Goal: Task Accomplishment & Management: Manage account settings

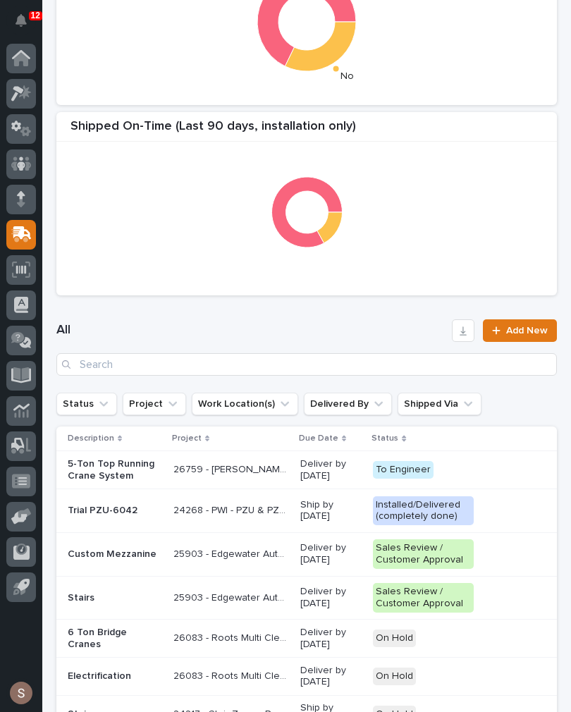
scroll to position [380, 0]
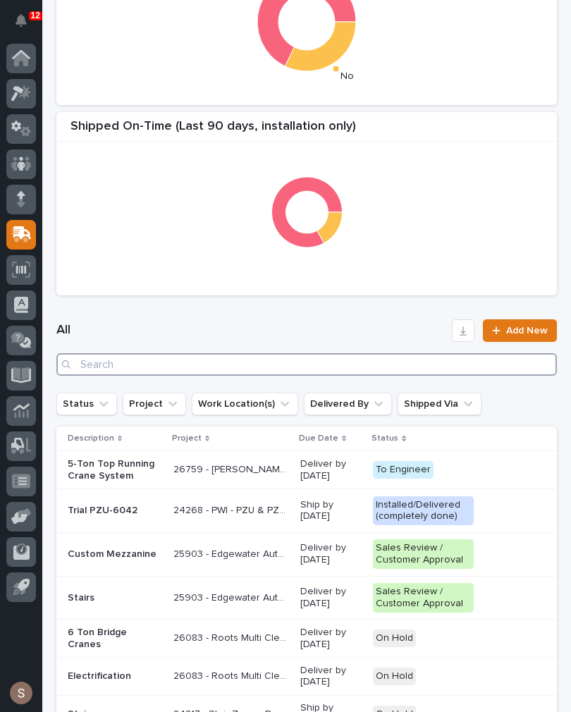
click at [369, 363] on input "Search" at bounding box center [306, 364] width 501 height 23
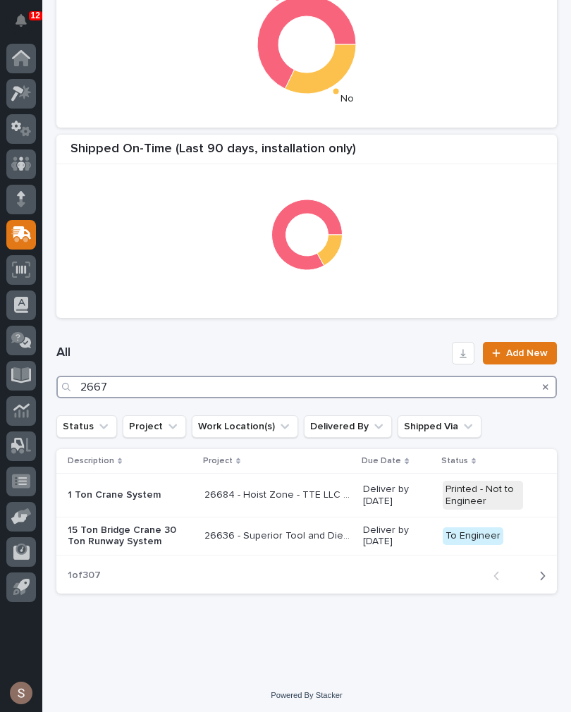
type input "26676"
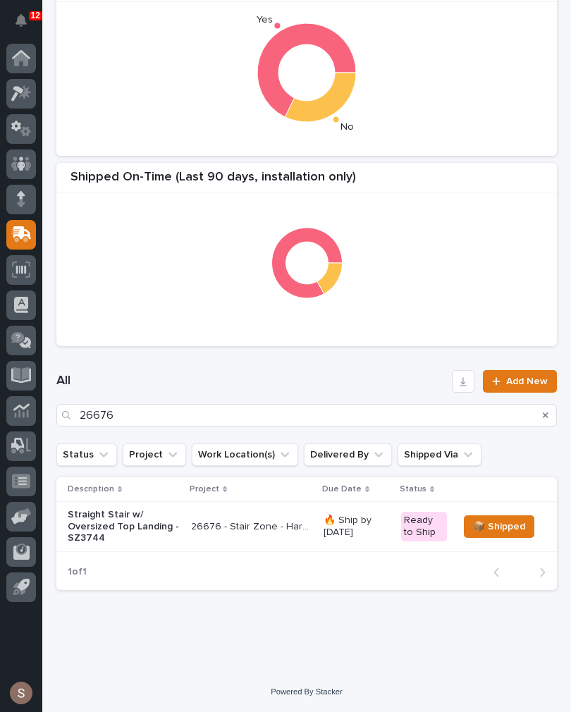
scroll to position [332, 0]
click at [156, 515] on p "Straight Stair w/ Oversized Top Landing - SZ3744" at bounding box center [124, 526] width 112 height 35
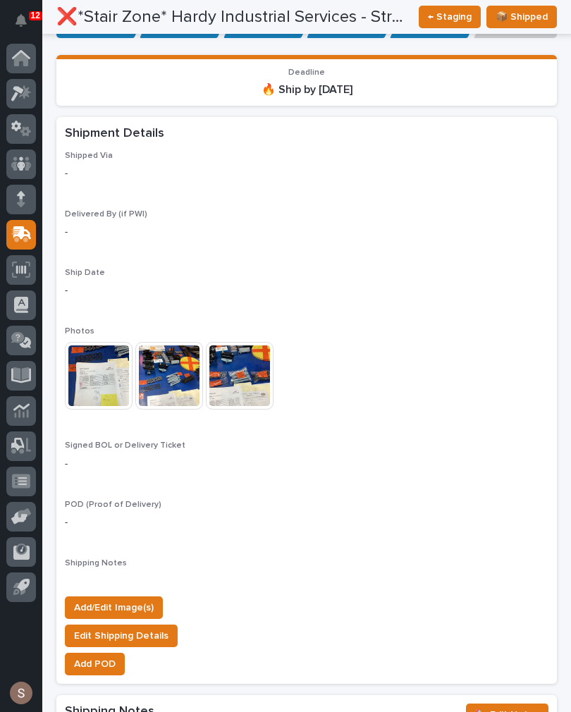
scroll to position [1037, 0]
click at [139, 599] on span "Add/Edit Image(s)" at bounding box center [114, 607] width 80 height 17
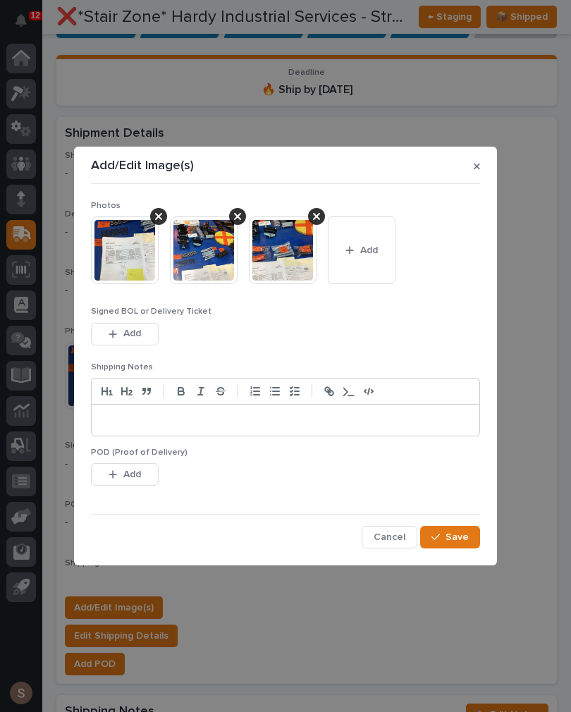
click at [352, 262] on button "Add" at bounding box center [362, 250] width 68 height 68
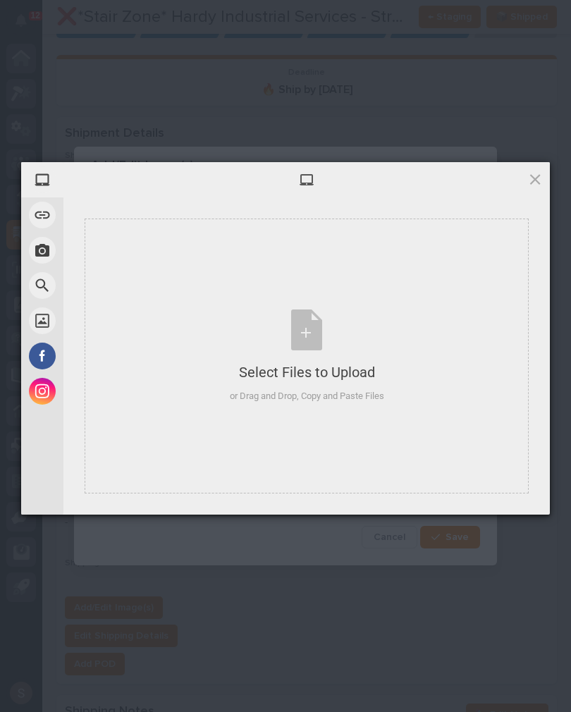
click at [329, 364] on div "Select Files to Upload" at bounding box center [307, 372] width 154 height 20
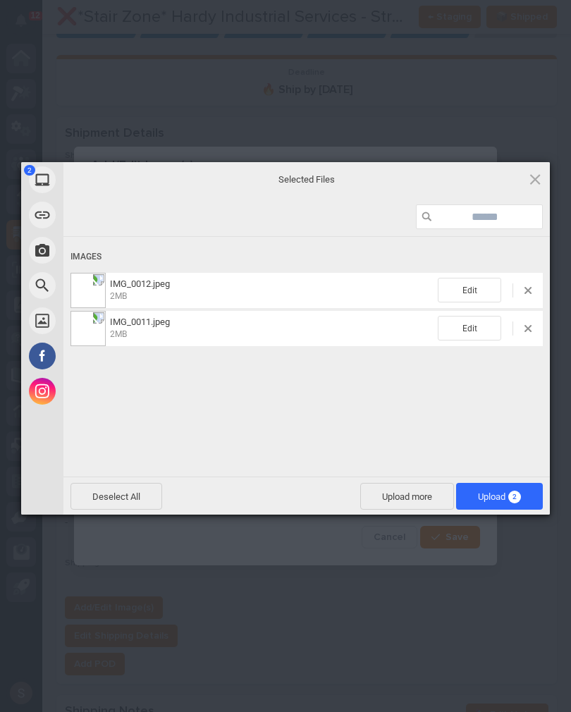
click at [391, 502] on span "Upload more" at bounding box center [407, 496] width 94 height 27
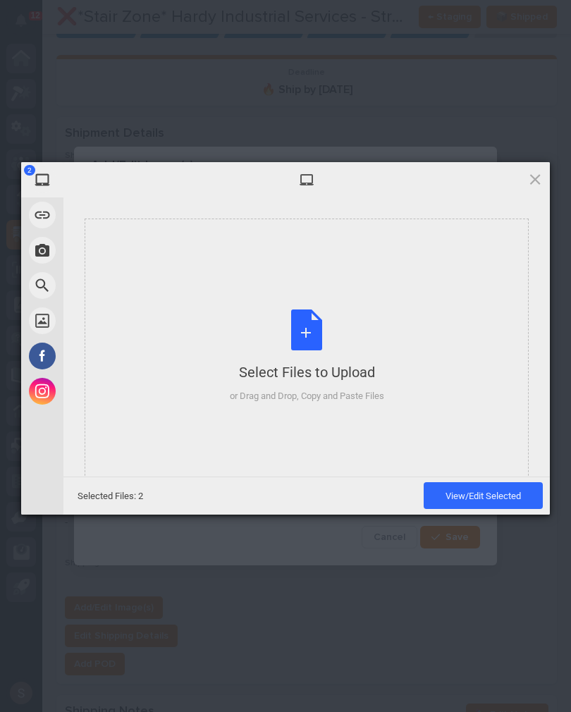
click at [301, 349] on div "Select Files to Upload or Drag and Drop, Copy and Paste Files" at bounding box center [307, 356] width 154 height 94
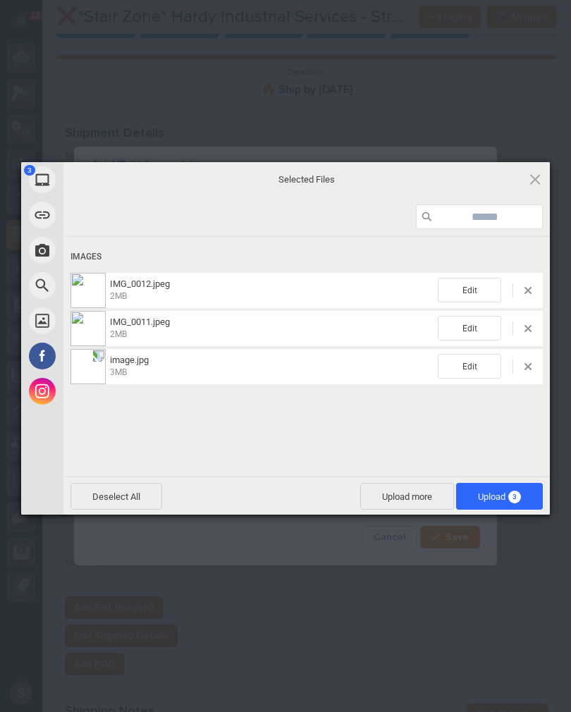
click at [494, 496] on span "Upload 3" at bounding box center [499, 496] width 43 height 11
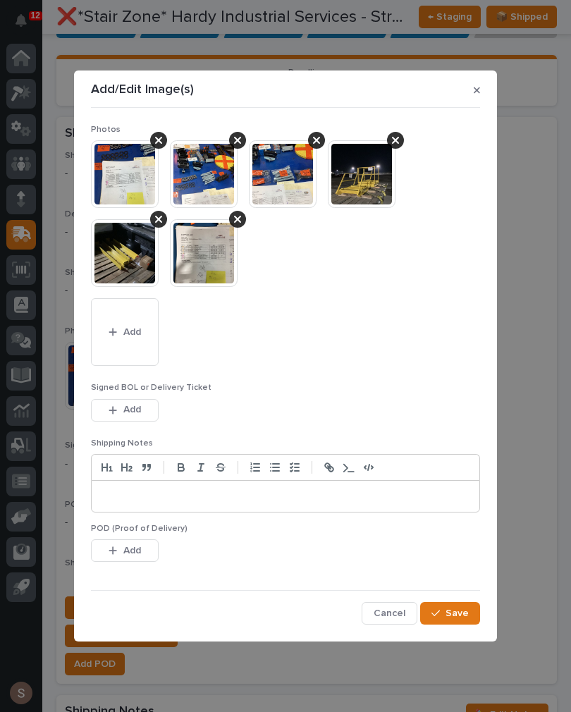
click at [467, 621] on button "Save" at bounding box center [450, 613] width 60 height 23
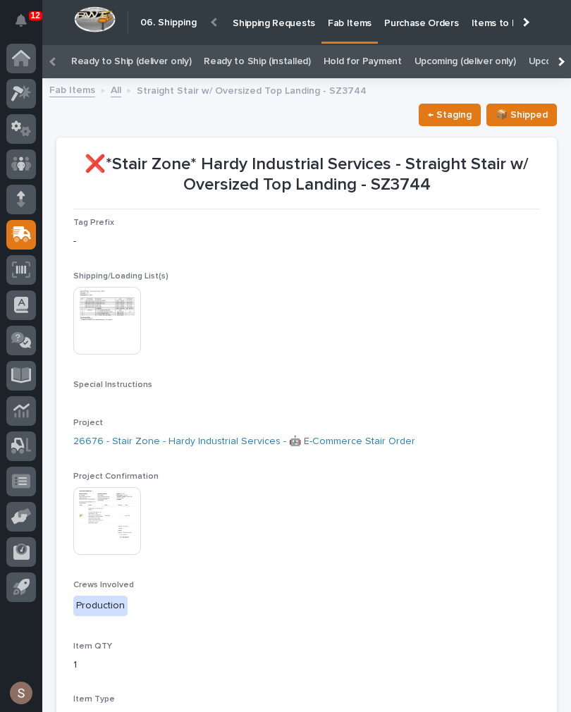
scroll to position [0, 0]
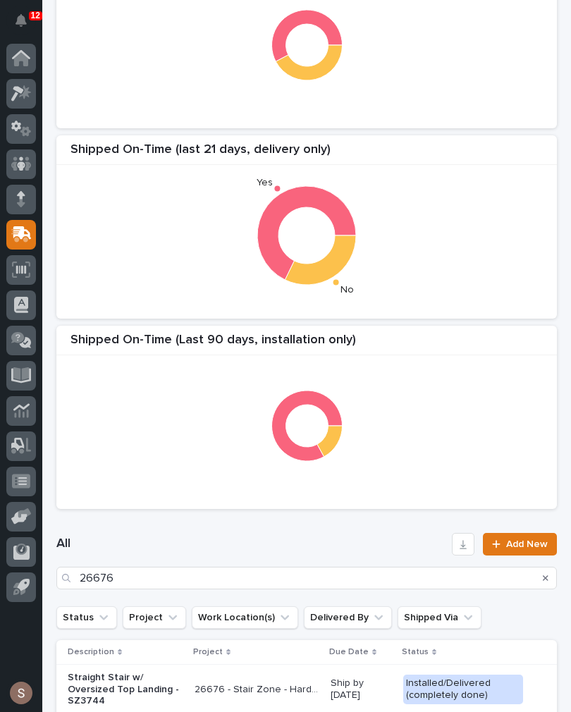
scroll to position [170, 0]
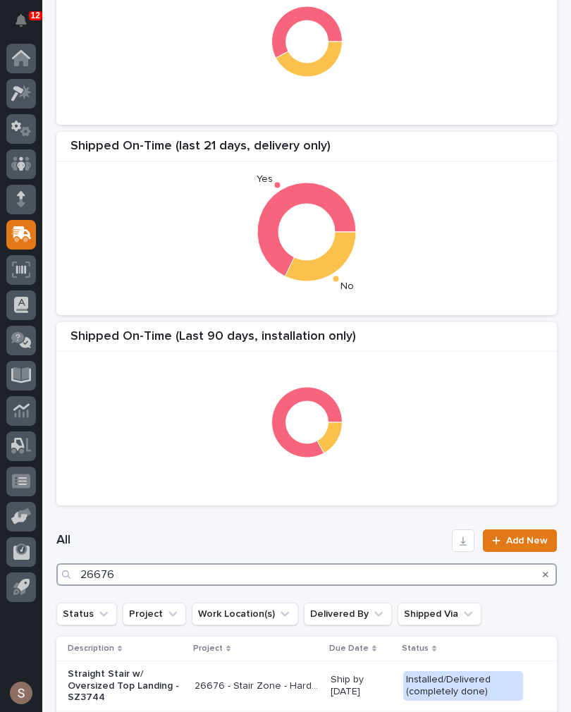
click at [204, 578] on input "26676" at bounding box center [306, 574] width 501 height 23
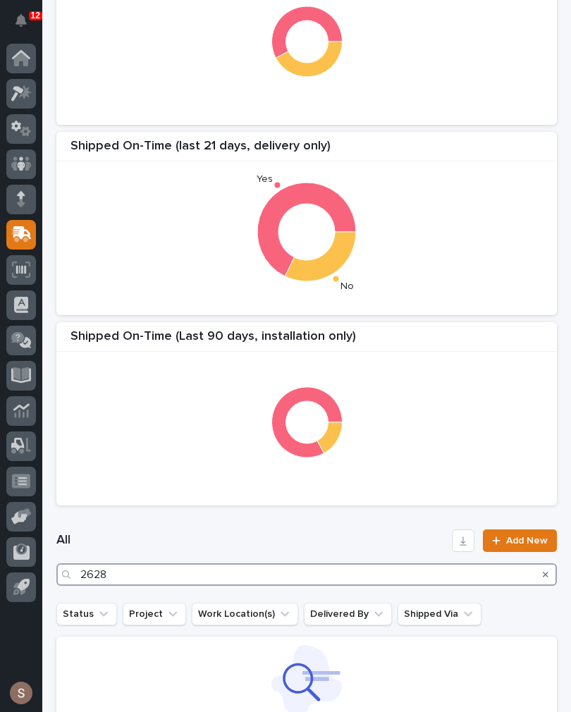
type input "26283"
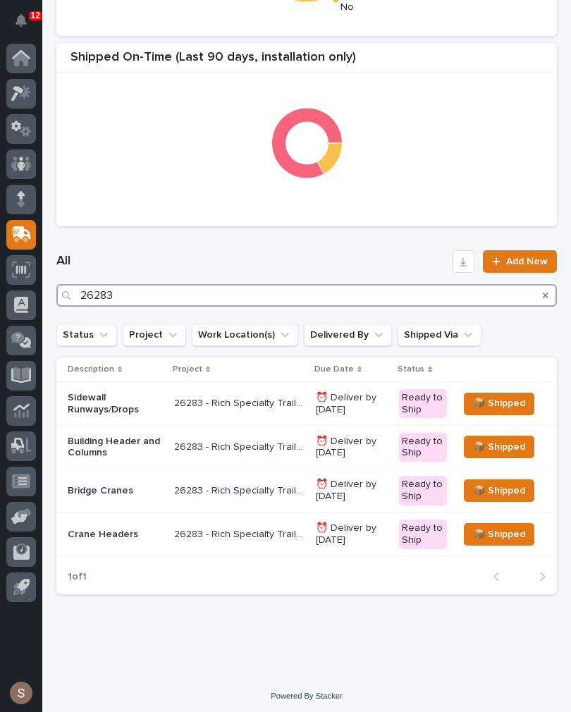
scroll to position [448, 0]
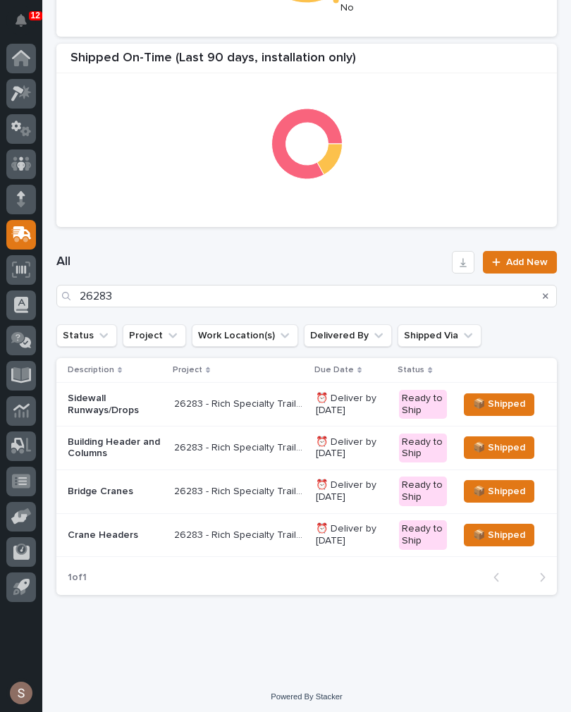
click at [202, 485] on p "26283 - Rich Specialty Trailers - Sidewall Crane Systems And Column Spanner" at bounding box center [240, 490] width 133 height 15
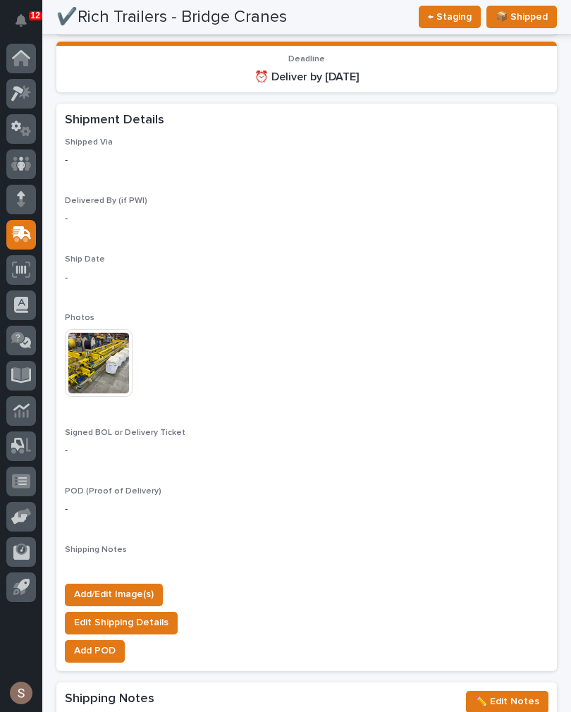
scroll to position [1144, 0]
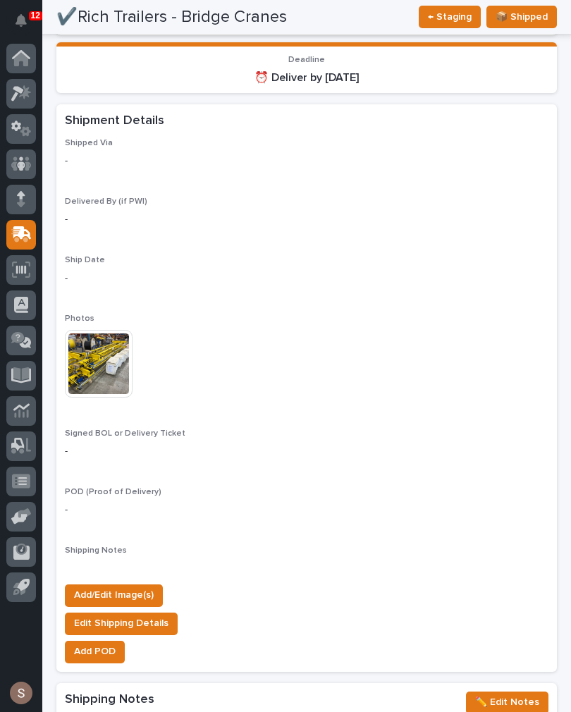
click at [138, 587] on button "Add/Edit Image(s)" at bounding box center [114, 595] width 98 height 23
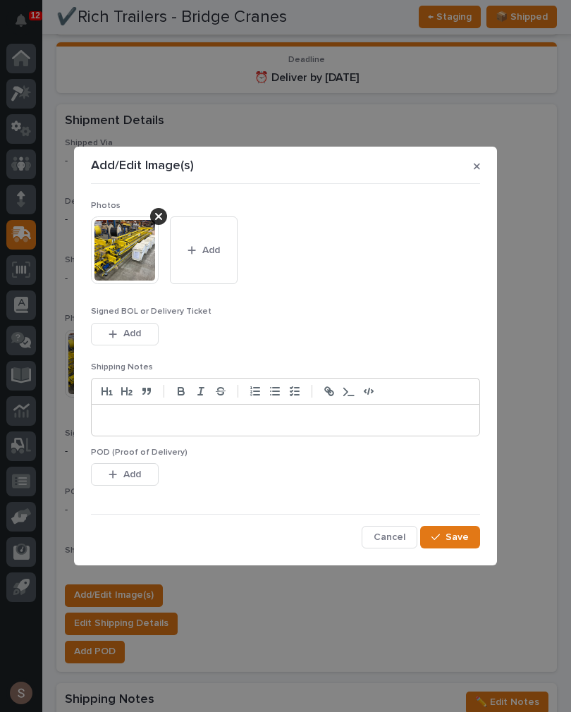
click at [209, 259] on button "Add" at bounding box center [204, 250] width 68 height 68
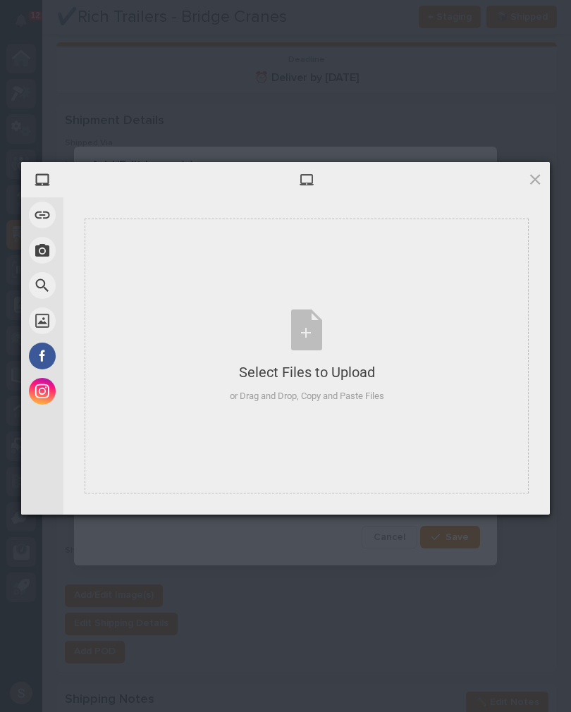
click at [336, 329] on div "Select Files to Upload or Drag and Drop, Copy and Paste Files" at bounding box center [307, 356] width 154 height 94
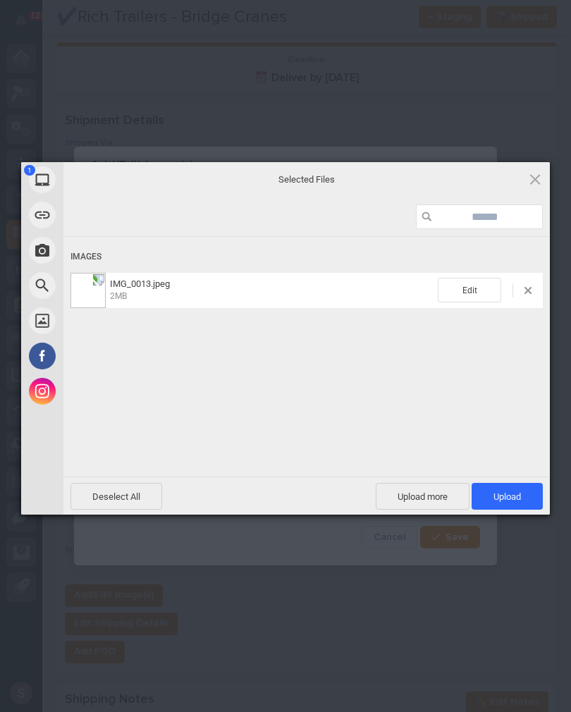
click at [528, 491] on span "Upload 1" at bounding box center [507, 496] width 71 height 27
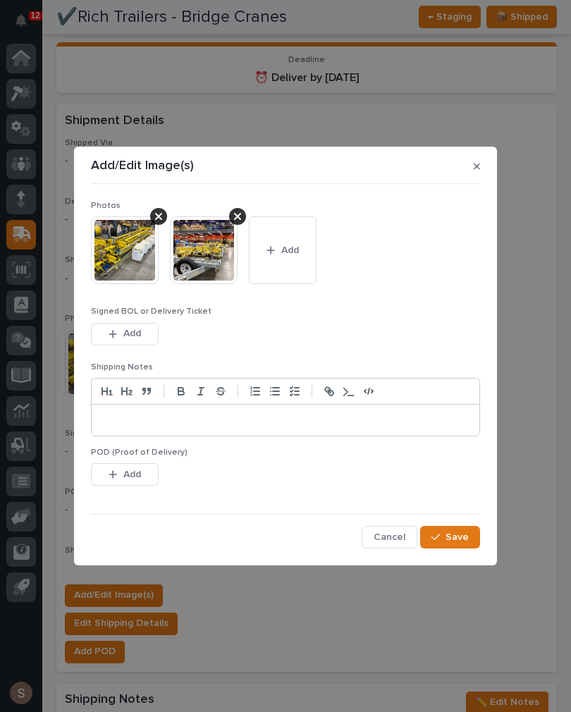
click at [295, 262] on button "Add" at bounding box center [283, 250] width 68 height 68
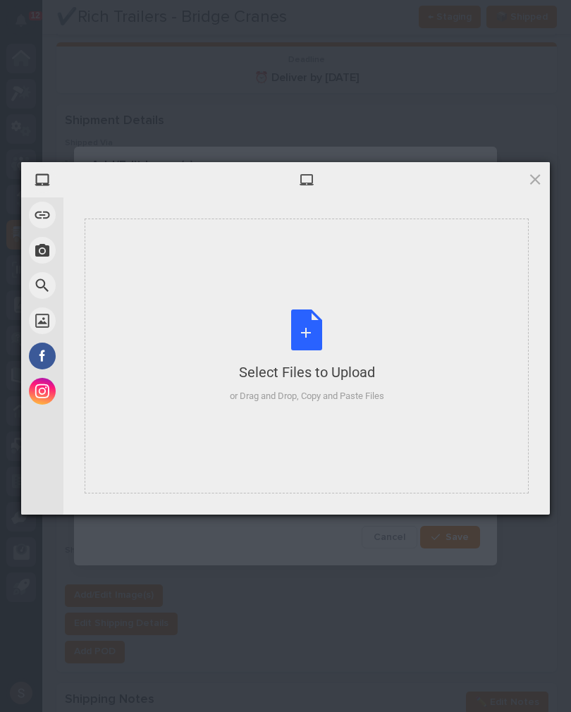
click at [330, 326] on div "Select Files to Upload or Drag and Drop, Copy and Paste Files" at bounding box center [307, 356] width 154 height 94
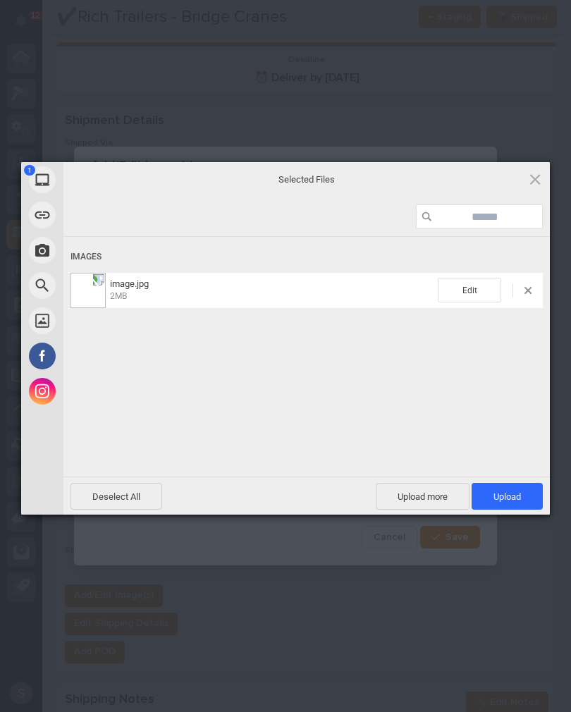
click at [524, 501] on span "Upload 1" at bounding box center [507, 496] width 71 height 27
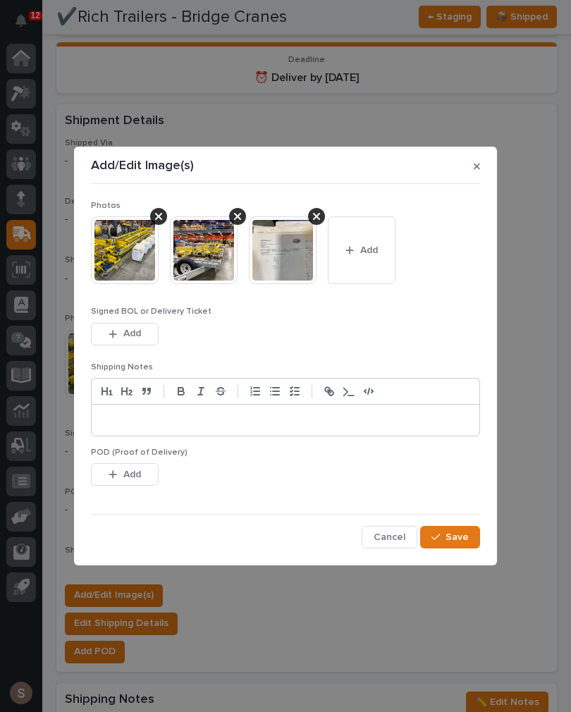
click at [477, 531] on button "Save" at bounding box center [450, 537] width 60 height 23
